Goal: Task Accomplishment & Management: Manage account settings

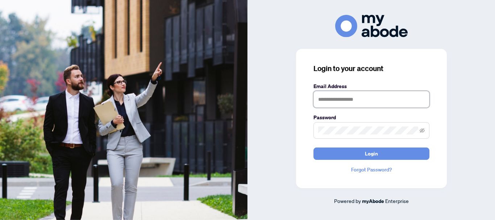
click at [324, 99] on input "text" at bounding box center [372, 99] width 116 height 17
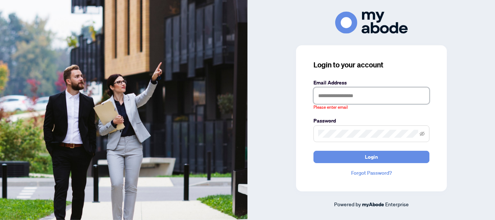
type input "**********"
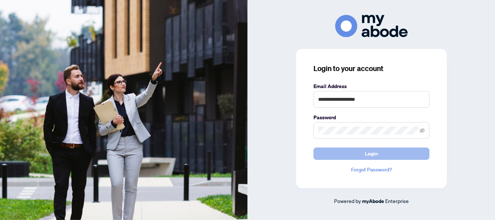
click at [367, 157] on span "Login" at bounding box center [371, 154] width 13 height 12
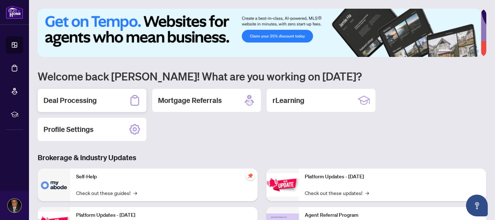
click at [109, 97] on div "Deal Processing" at bounding box center [92, 100] width 109 height 23
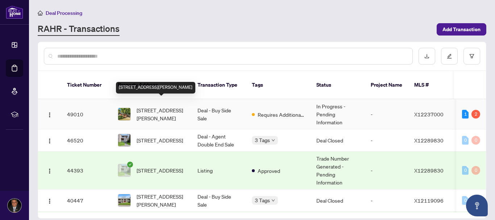
click at [165, 106] on span "[STREET_ADDRESS][PERSON_NAME]" at bounding box center [161, 114] width 49 height 16
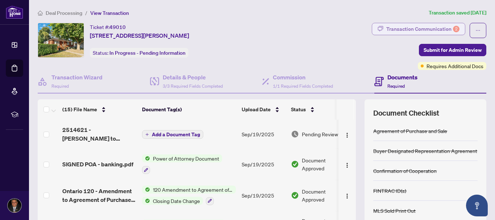
click at [422, 32] on div "Transaction Communication 2" at bounding box center [422, 29] width 73 height 12
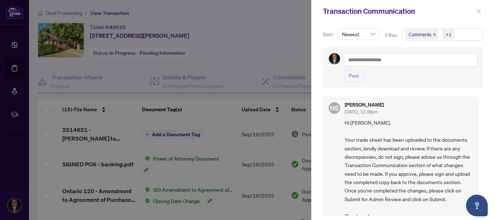
click at [480, 13] on icon "close" at bounding box center [478, 11] width 5 height 5
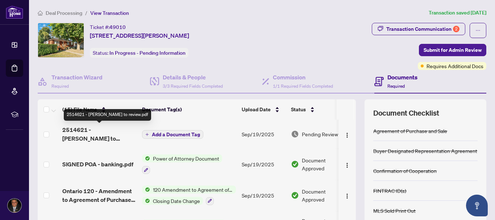
click at [103, 134] on span "2514621 - [PERSON_NAME] to review.pdf" at bounding box center [99, 133] width 74 height 17
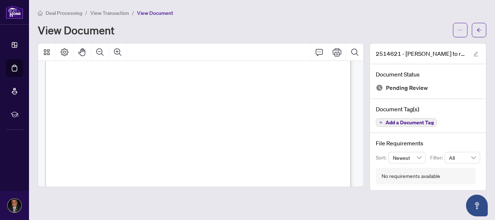
scroll to position [235, 0]
click at [342, 51] on button "Print" at bounding box center [336, 52] width 17 height 17
click at [480, 26] on span "button" at bounding box center [479, 30] width 5 height 12
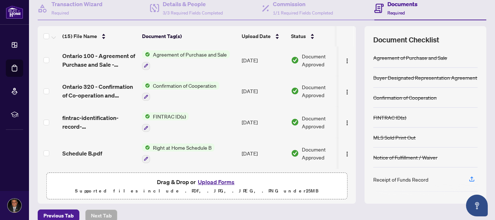
scroll to position [83, 0]
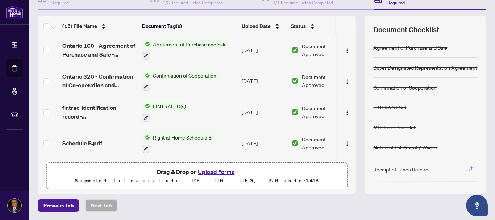
click at [219, 169] on button "Upload Forms" at bounding box center [216, 171] width 41 height 9
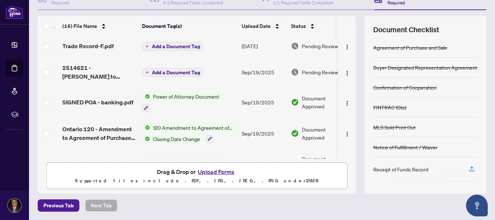
scroll to position [1, 0]
click at [167, 49] on span "Add a Document Tag" at bounding box center [176, 46] width 48 height 5
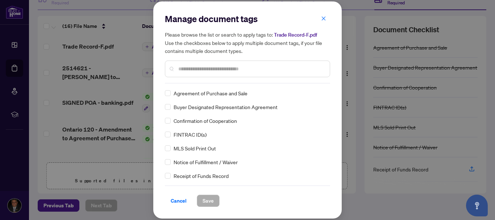
click at [216, 69] on input "text" at bounding box center [251, 69] width 146 height 8
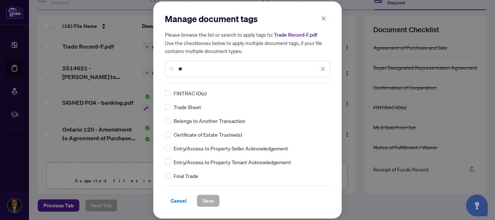
type input "**"
click at [207, 197] on span "Save" at bounding box center [208, 201] width 11 height 12
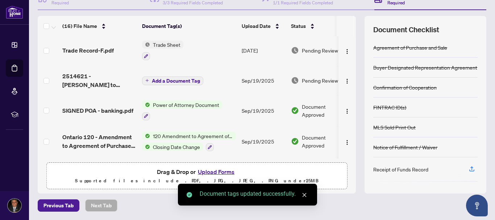
click at [307, 196] on icon "close" at bounding box center [304, 194] width 5 height 5
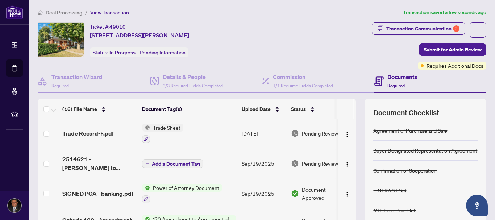
scroll to position [0, 0]
click at [453, 50] on span "Submit for Admin Review" at bounding box center [453, 50] width 58 height 12
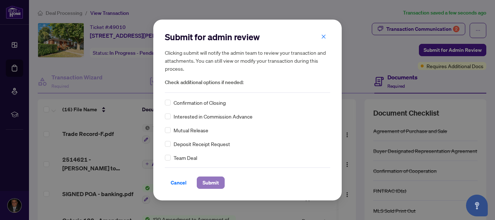
click at [216, 185] on span "Submit" at bounding box center [211, 183] width 16 height 12
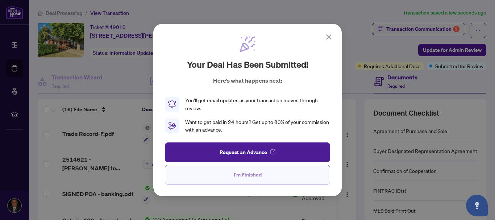
click at [265, 173] on button "I'm Finished" at bounding box center [247, 175] width 165 height 20
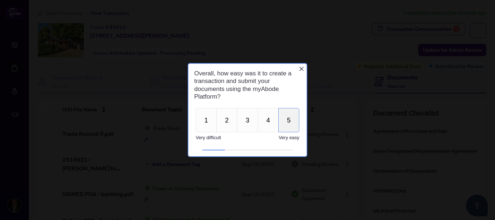
click at [292, 125] on button "5" at bounding box center [288, 120] width 21 height 24
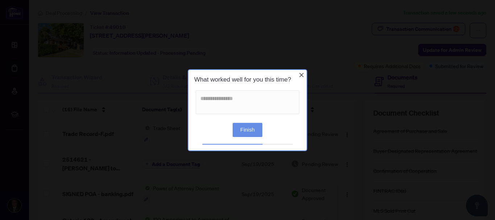
click at [240, 132] on button "Finish" at bounding box center [248, 130] width 30 height 14
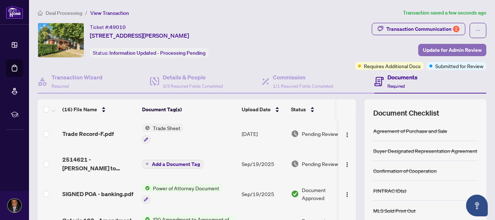
click at [428, 51] on span "Update for Admin Review" at bounding box center [452, 50] width 59 height 12
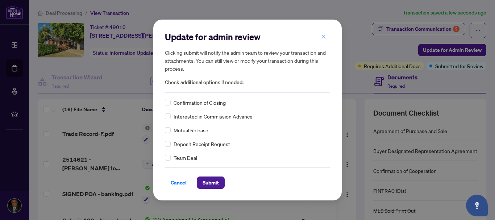
click at [323, 37] on icon "close" at bounding box center [323, 36] width 5 height 5
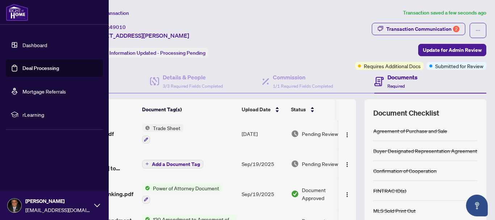
click at [39, 45] on link "Dashboard" at bounding box center [34, 45] width 25 height 7
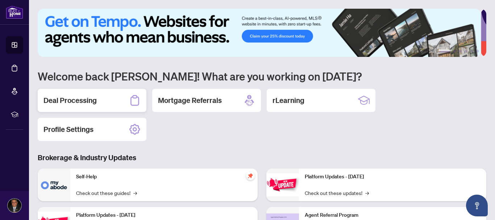
click at [101, 98] on div "Deal Processing" at bounding box center [92, 100] width 109 height 23
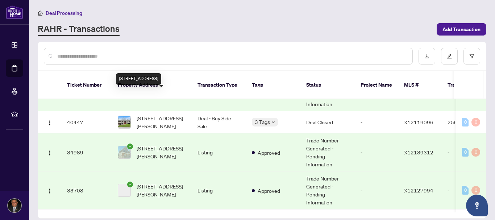
scroll to position [98, 0]
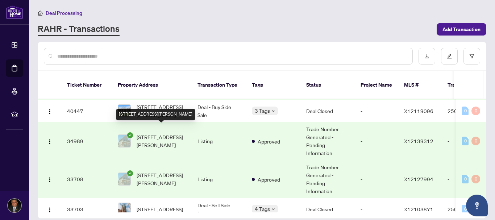
click at [168, 133] on span "[STREET_ADDRESS][PERSON_NAME]" at bounding box center [161, 141] width 49 height 16
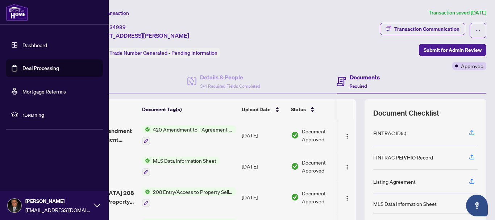
click at [12, 17] on img at bounding box center [17, 12] width 22 height 17
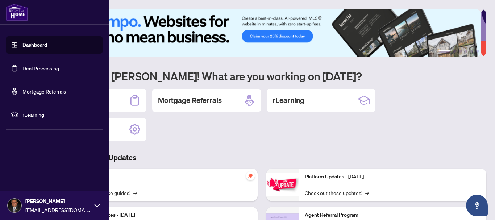
click at [100, 203] on icon at bounding box center [97, 206] width 6 height 6
click at [33, 166] on span "Logout" at bounding box center [29, 163] width 16 height 12
